Goal: Task Accomplishment & Management: Use online tool/utility

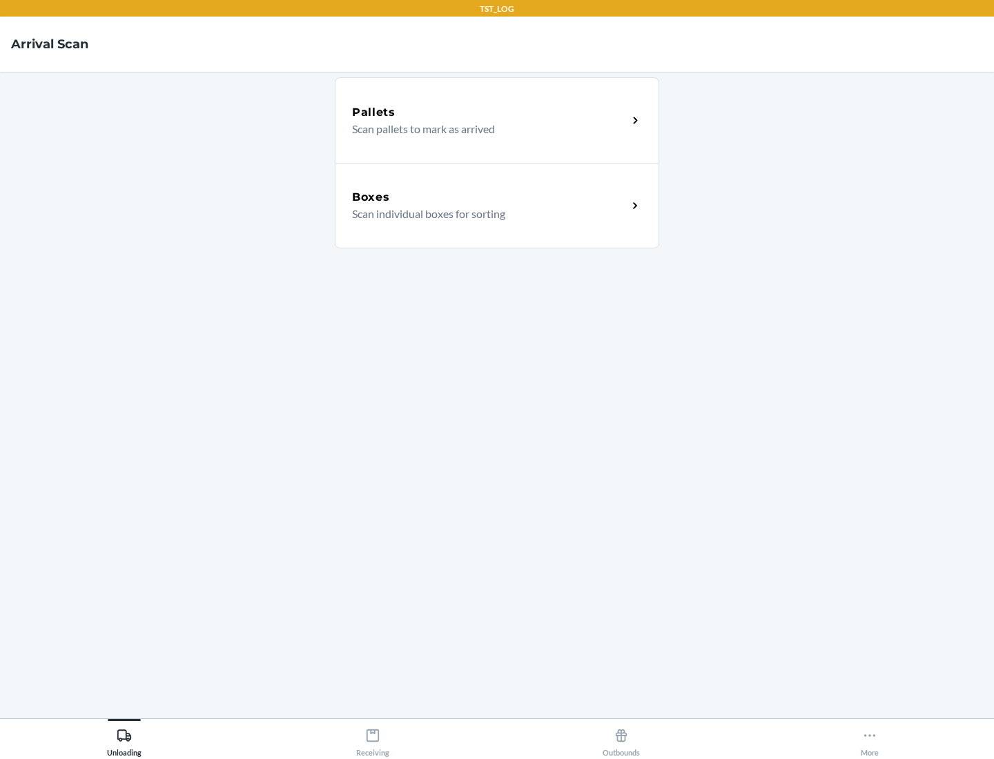
click at [489, 197] on div "Boxes" at bounding box center [489, 197] width 275 height 17
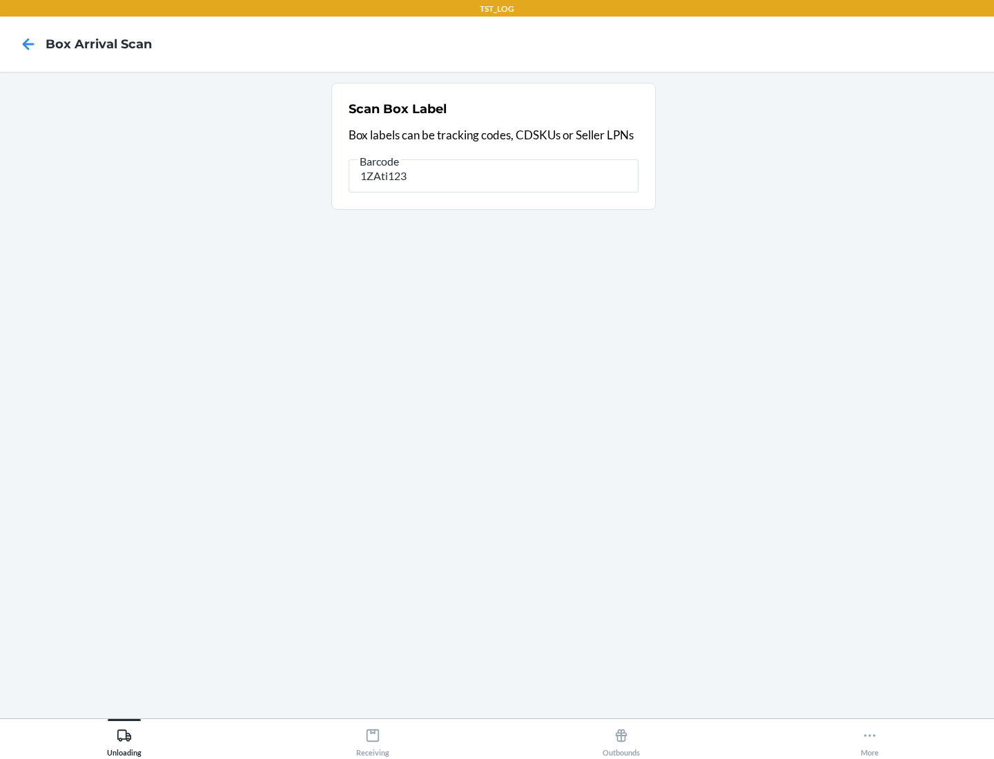
type input "1ZAti123"
